Goal: Task Accomplishment & Management: Manage account settings

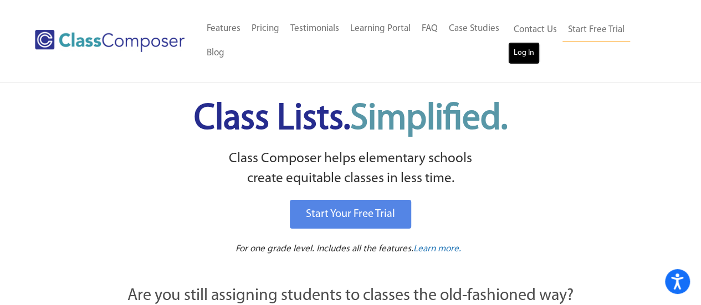
click at [527, 58] on link "Log In" at bounding box center [524, 53] width 32 height 22
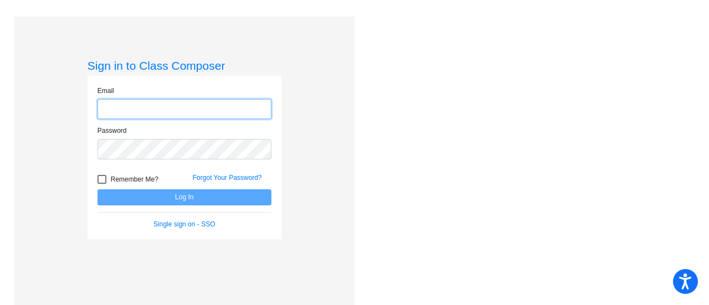
type input "heather.stokley@irsd.k12.de.us"
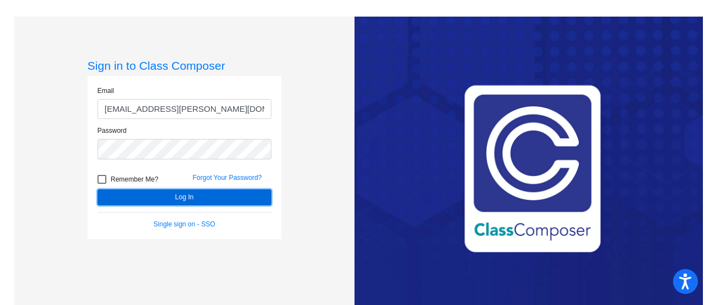
click at [201, 200] on button "Log In" at bounding box center [185, 198] width 174 height 16
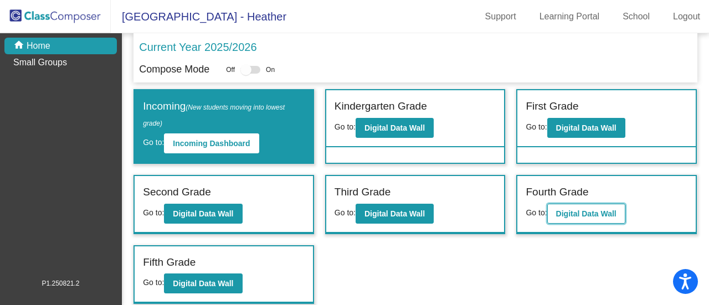
click at [581, 216] on b "Digital Data Wall" at bounding box center [586, 213] width 60 height 9
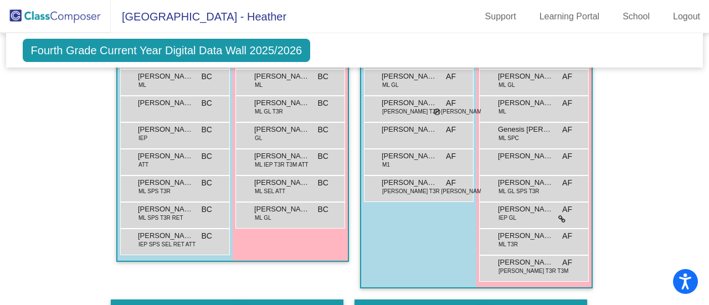
scroll to position [166, 0]
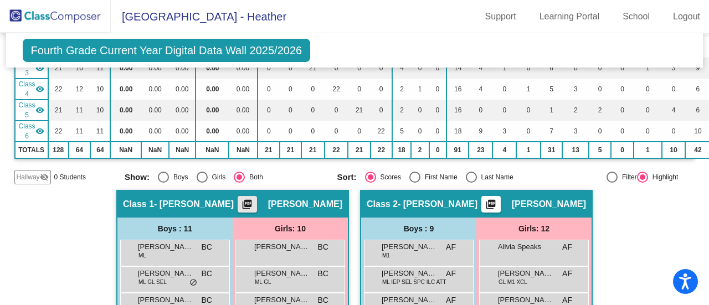
click at [248, 203] on mat-icon "picture_as_pdf" at bounding box center [247, 207] width 13 height 16
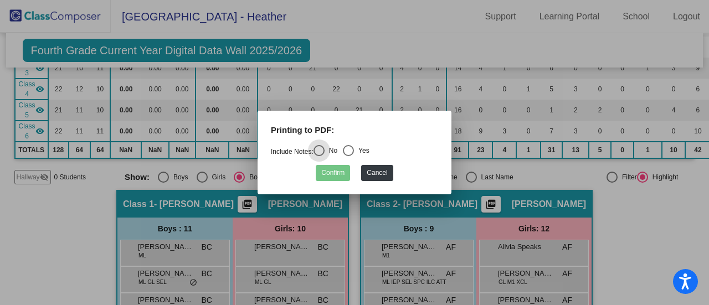
click at [354, 154] on div "Select an option" at bounding box center [348, 150] width 11 height 11
click at [349, 156] on input "Yes" at bounding box center [348, 156] width 1 height 1
radio input "true"
click at [334, 176] on button "Confirm" at bounding box center [333, 173] width 34 height 16
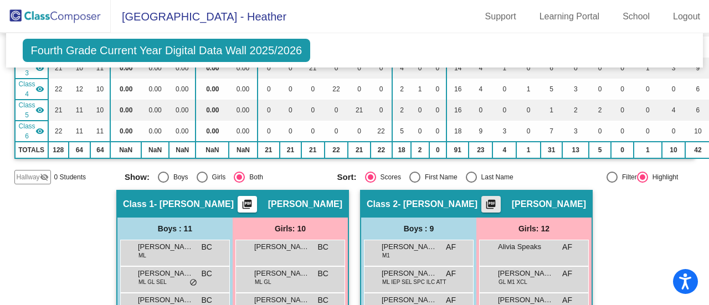
click at [498, 201] on mat-icon "picture_as_pdf" at bounding box center [490, 207] width 13 height 16
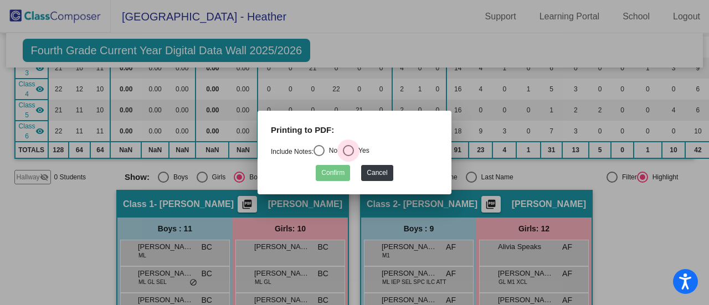
click at [354, 151] on div "Select an option" at bounding box center [348, 150] width 11 height 11
click at [349, 156] on input "Yes" at bounding box center [348, 156] width 1 height 1
radio input "true"
click at [339, 173] on button "Confirm" at bounding box center [333, 173] width 34 height 16
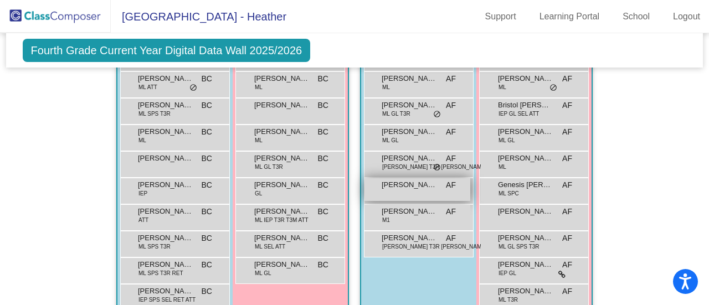
scroll to position [554, 0]
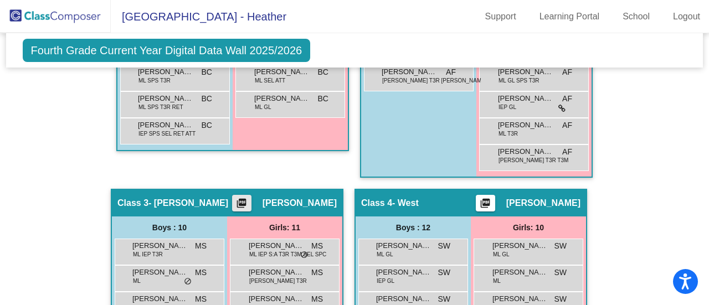
click at [243, 199] on mat-icon "picture_as_pdf" at bounding box center [241, 206] width 13 height 16
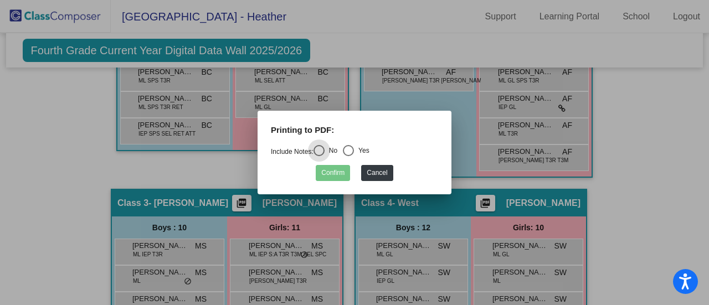
click at [354, 149] on div "Select an option" at bounding box center [348, 150] width 11 height 11
click at [349, 156] on input "Yes" at bounding box center [348, 156] width 1 height 1
radio input "true"
click at [334, 172] on button "Confirm" at bounding box center [333, 173] width 34 height 16
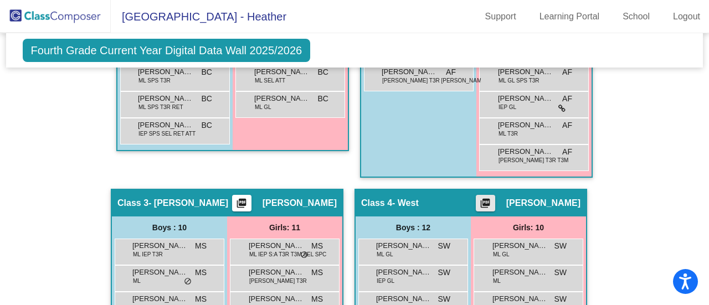
click at [492, 200] on mat-icon "picture_as_pdf" at bounding box center [485, 206] width 13 height 16
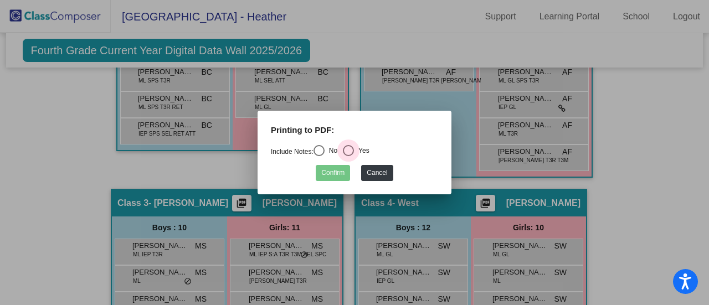
click at [354, 153] on div "Select an option" at bounding box center [348, 150] width 11 height 11
click at [349, 156] on input "Yes" at bounding box center [348, 156] width 1 height 1
radio input "true"
click at [344, 175] on button "Confirm" at bounding box center [333, 173] width 34 height 16
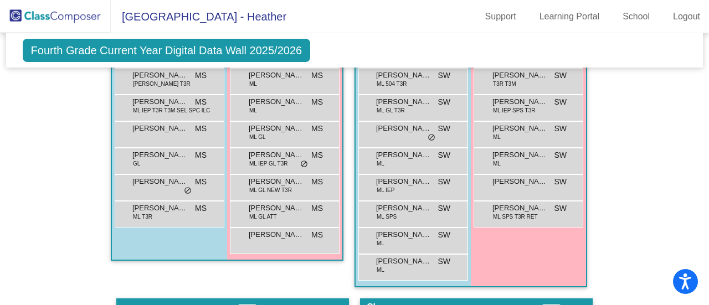
scroll to position [998, 0]
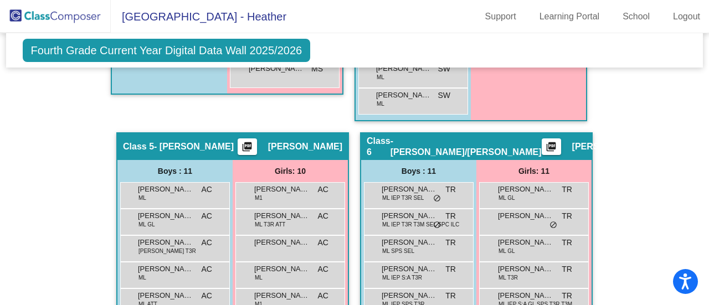
click at [254, 141] on mat-icon "picture_as_pdf" at bounding box center [247, 149] width 13 height 16
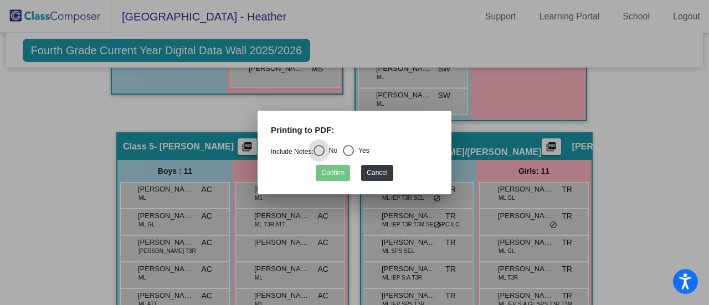
click at [349, 154] on div "Select an option" at bounding box center [348, 150] width 11 height 11
click at [349, 156] on input "Yes" at bounding box center [348, 156] width 1 height 1
radio input "true"
click at [339, 178] on button "Confirm" at bounding box center [333, 173] width 34 height 16
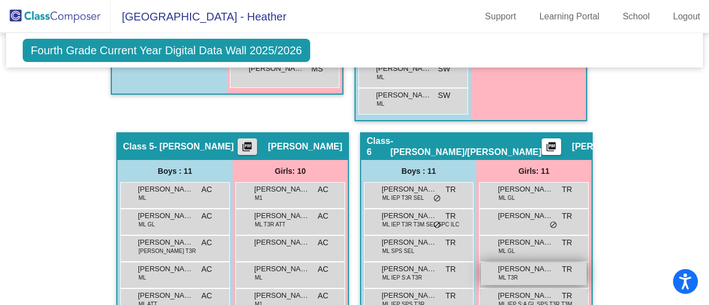
scroll to position [1053, 0]
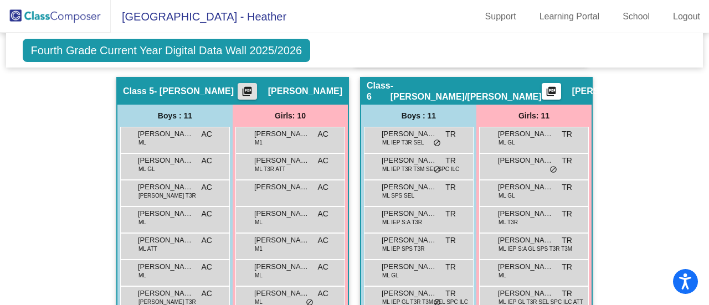
click at [545, 86] on mat-icon "picture_as_pdf" at bounding box center [551, 94] width 13 height 16
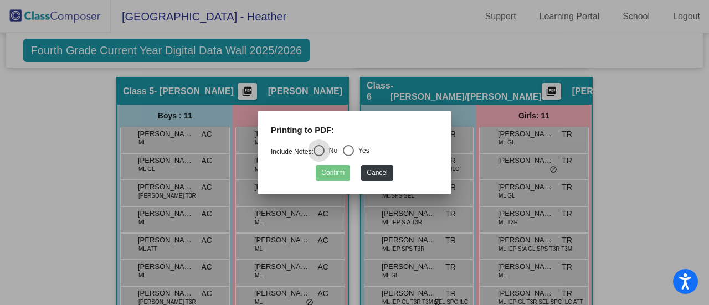
click at [353, 150] on div "Select an option" at bounding box center [348, 150] width 11 height 11
click at [349, 156] on input "Yes" at bounding box center [348, 156] width 1 height 1
radio input "true"
click at [336, 172] on button "Confirm" at bounding box center [333, 173] width 34 height 16
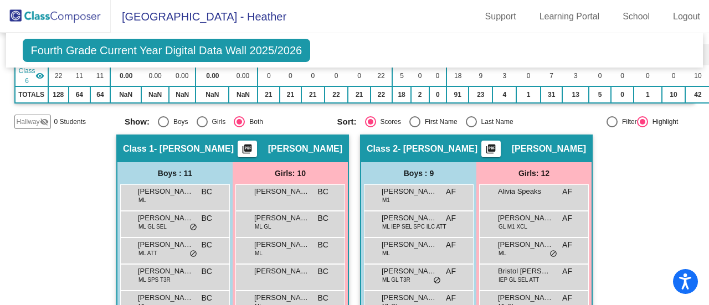
scroll to position [0, 0]
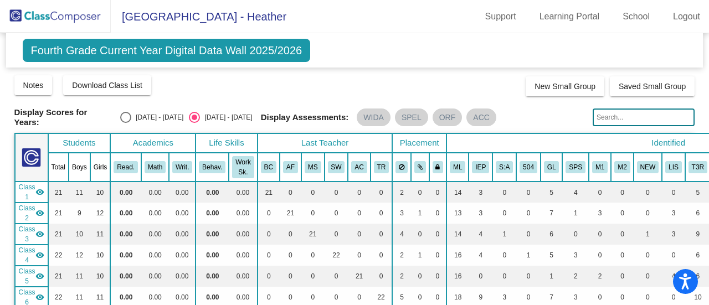
click at [255, 54] on span "Fourth Grade Current Year Digital Data Wall 2025/2026" at bounding box center [167, 50] width 288 height 23
click at [27, 93] on button "Notes" at bounding box center [33, 85] width 38 height 20
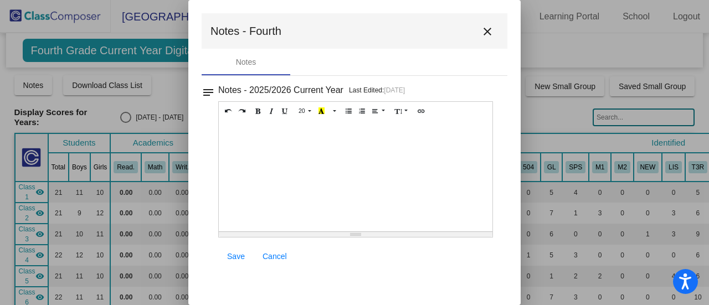
click at [277, 252] on span "Cancel" at bounding box center [275, 256] width 24 height 9
click at [486, 38] on mat-icon "close" at bounding box center [487, 31] width 13 height 13
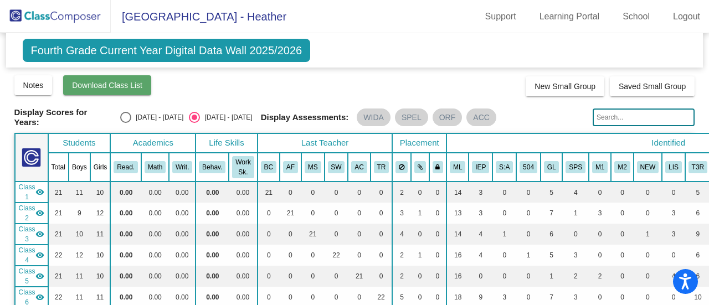
click at [110, 88] on span "Download Class List" at bounding box center [107, 85] width 70 height 9
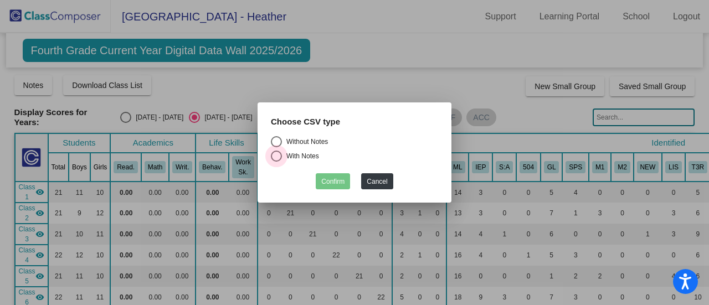
click at [277, 157] on div "Select an option" at bounding box center [276, 156] width 11 height 11
click at [277, 162] on input "With Notes" at bounding box center [276, 162] width 1 height 1
radio input "true"
click at [334, 183] on button "Confirm" at bounding box center [333, 181] width 34 height 16
